Goal: Navigation & Orientation: Find specific page/section

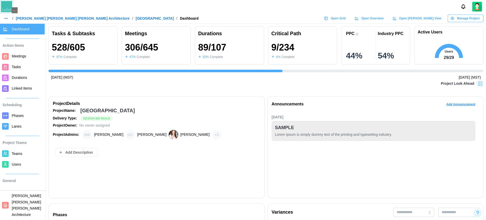
scroll to position [0, 4674]
click at [482, 82] on img at bounding box center [480, 83] width 5 height 5
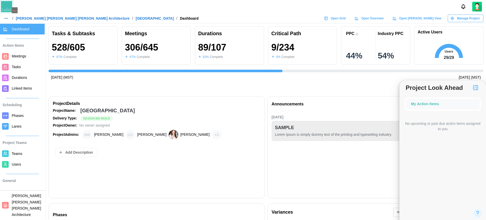
click at [477, 89] on img "button" at bounding box center [476, 87] width 6 height 6
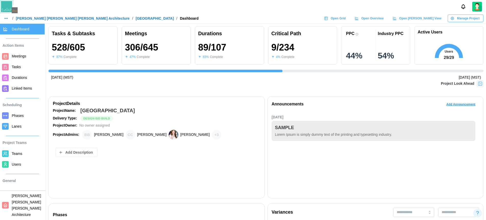
click at [3, 16] on button "button" at bounding box center [6, 18] width 7 height 7
click at [15, 26] on link "Dashboard" at bounding box center [16, 29] width 25 height 11
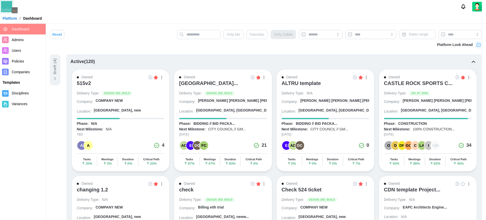
click at [161, 20] on div "Platform / Dashboard" at bounding box center [243, 19] width 486 height 8
click at [475, 45] on div "Platform Look Ahead" at bounding box center [459, 45] width 45 height 7
click at [478, 47] on img at bounding box center [478, 44] width 5 height 5
